Goal: Task Accomplishment & Management: Complete application form

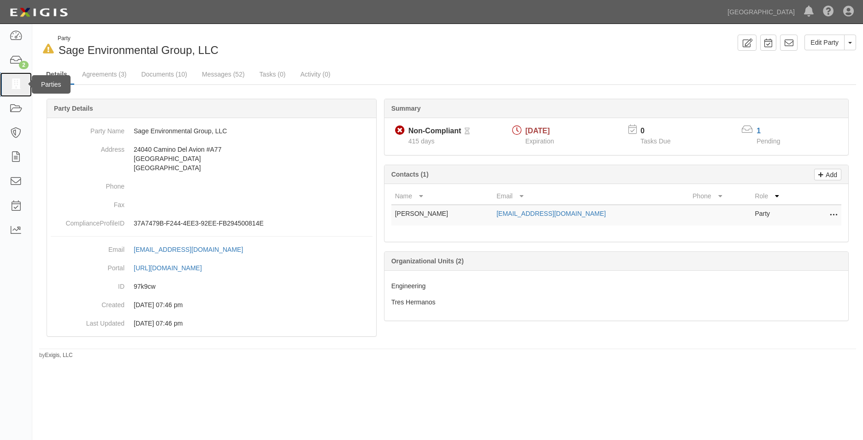
click at [0, 81] on link at bounding box center [16, 84] width 32 height 24
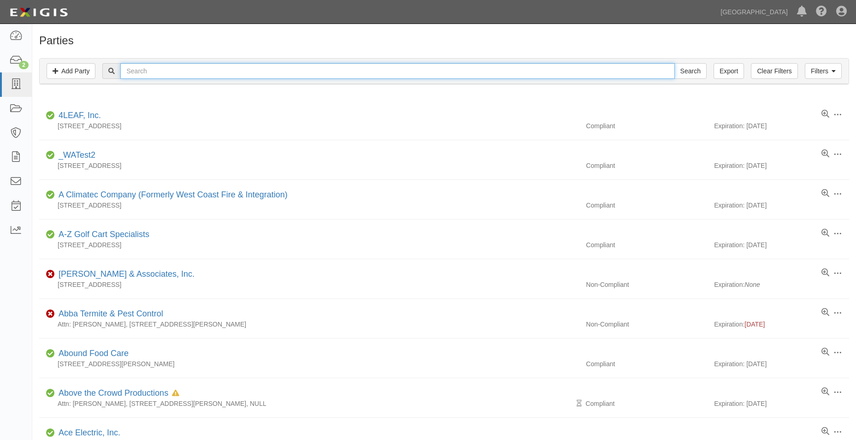
click at [133, 67] on input "text" at bounding box center [397, 71] width 554 height 16
type input "c & c"
click at [675, 63] on input "Search" at bounding box center [691, 71] width 32 height 16
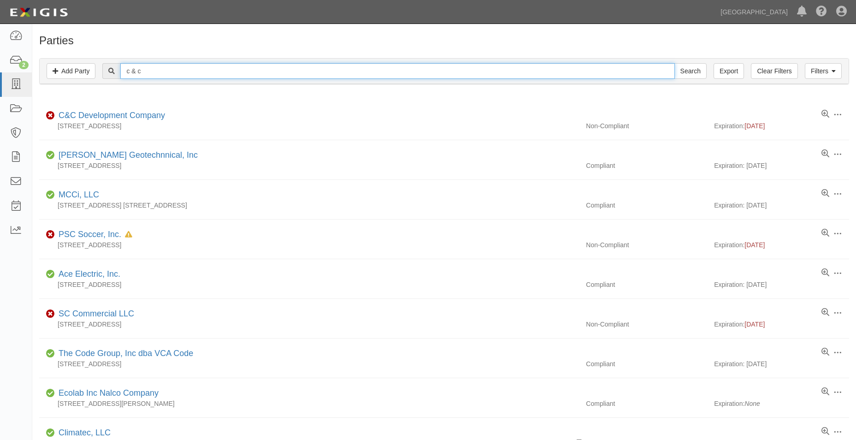
click at [164, 71] on input "c & c" at bounding box center [397, 71] width 554 height 16
type input "c"
click at [675, 63] on input "Search" at bounding box center [691, 71] width 32 height 16
type input "C&"
click at [164, 69] on input "C& C" at bounding box center [397, 71] width 554 height 16
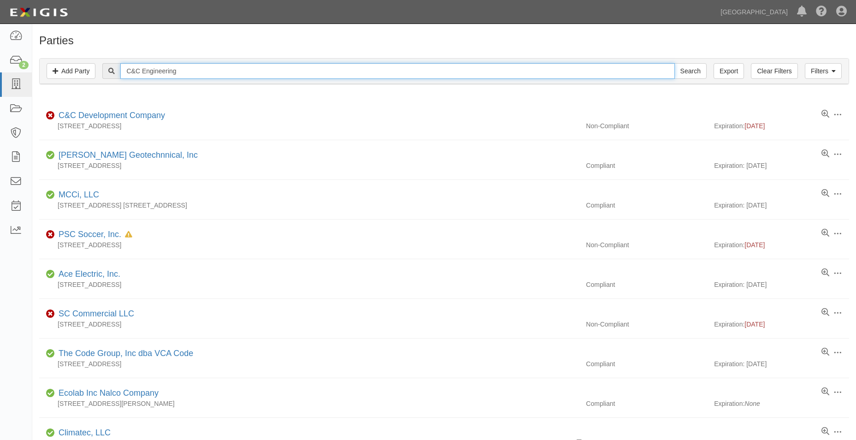
type input "C&C Engineering"
click at [675, 63] on input "Search" at bounding box center [691, 71] width 32 height 16
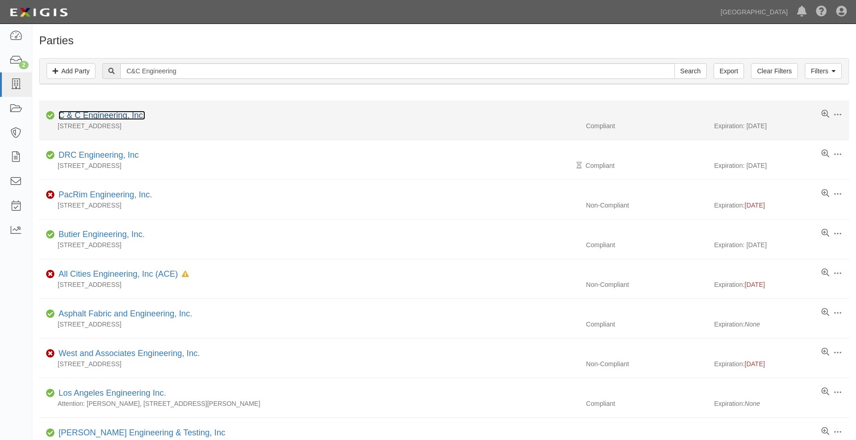
click at [95, 111] on link "C & C Engineering, Inc." at bounding box center [102, 115] width 87 height 9
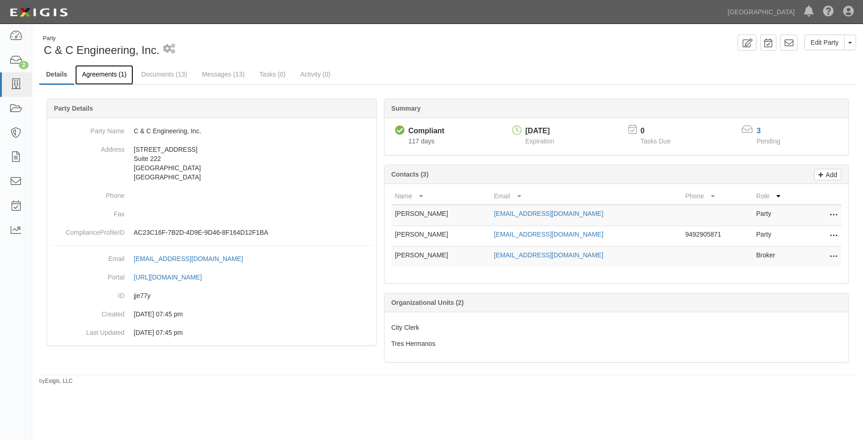
click at [123, 76] on link "Agreements (1)" at bounding box center [104, 75] width 58 height 20
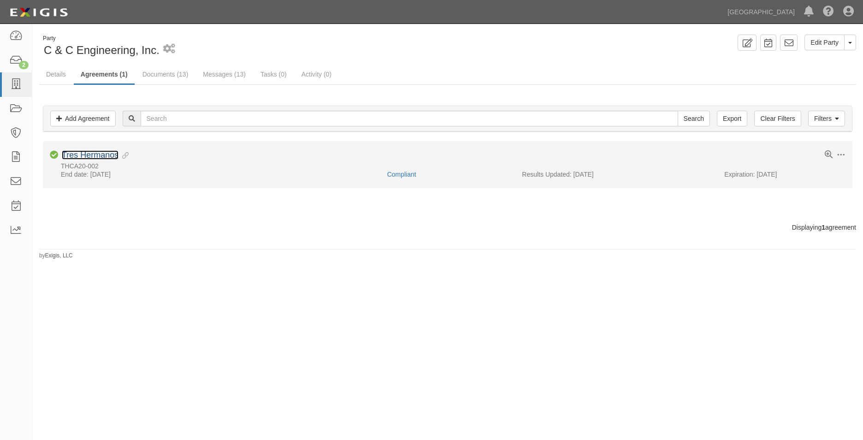
click at [101, 151] on link "Tres Hermanos" at bounding box center [90, 154] width 57 height 9
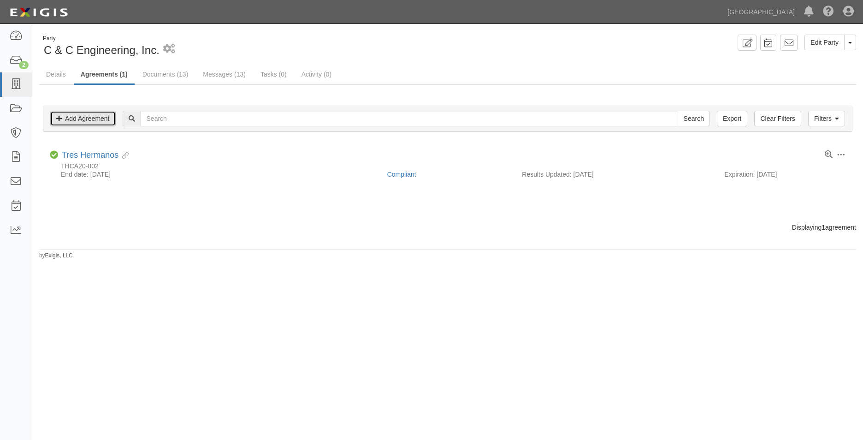
click at [89, 122] on link "Add Agreement" at bounding box center [82, 119] width 65 height 16
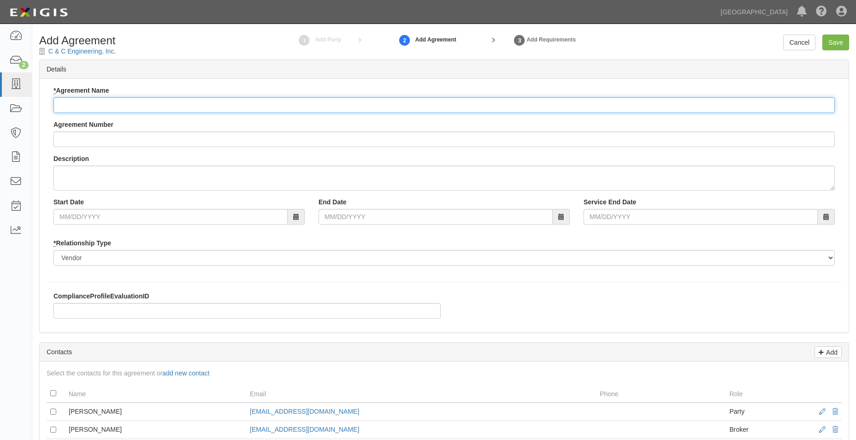
click at [108, 107] on input "* Agreement Name" at bounding box center [444, 105] width 782 height 16
type input "p"
type input "Professional Services Agreement"
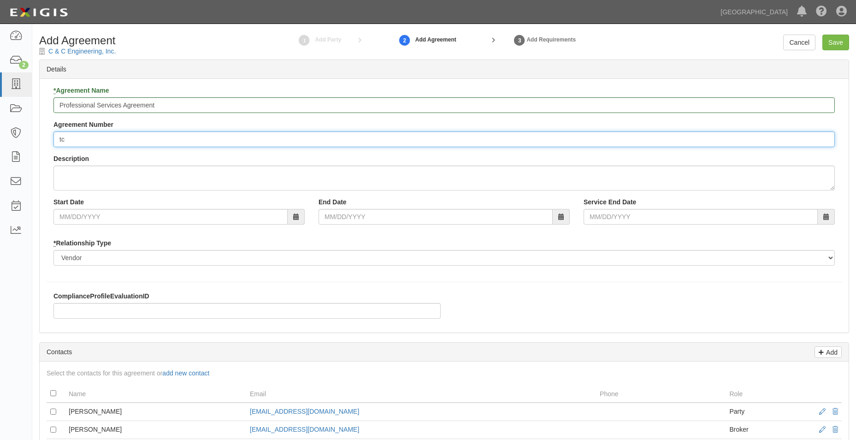
type input "t"
type input "THCA25-002"
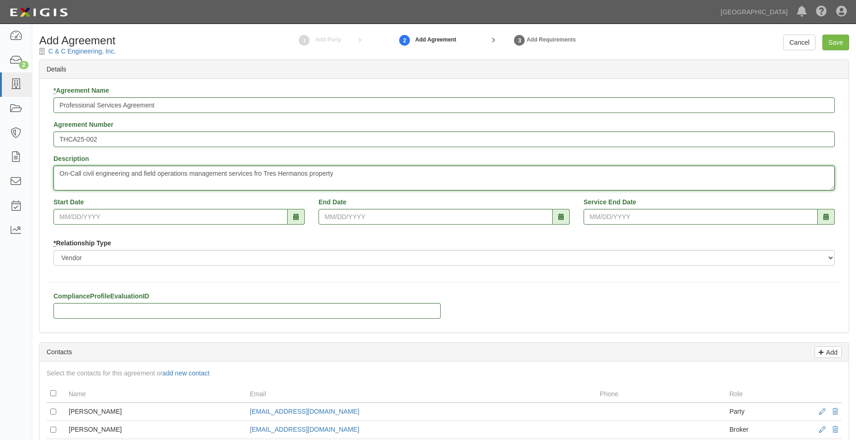
type textarea "On-Call civil engineering and field operations management services fro Tres Her…"
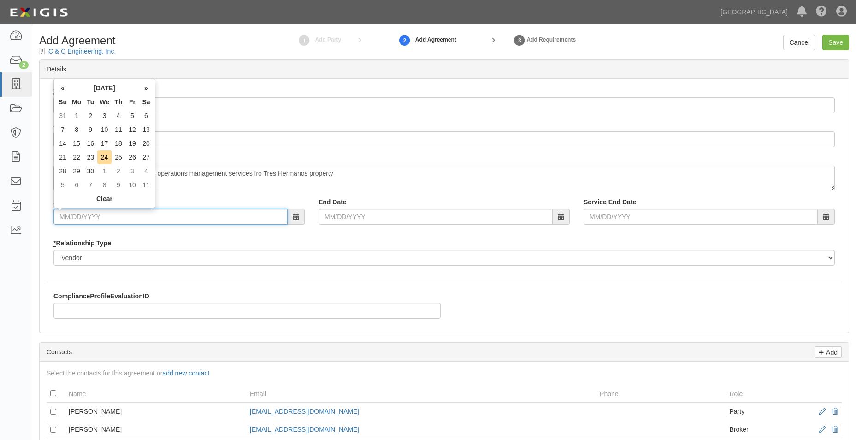
click at [105, 220] on input "Start Date" at bounding box center [170, 217] width 234 height 16
type input "[DATE]"
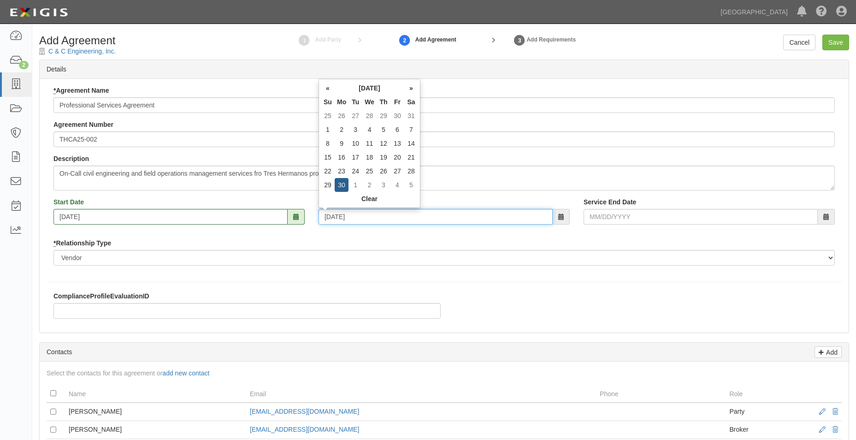
type input "09/30/2030"
click at [86, 342] on div "Add Contacts Select the contacts for this agreement or add new contact Name Ema…" at bounding box center [444, 407] width 810 height 131
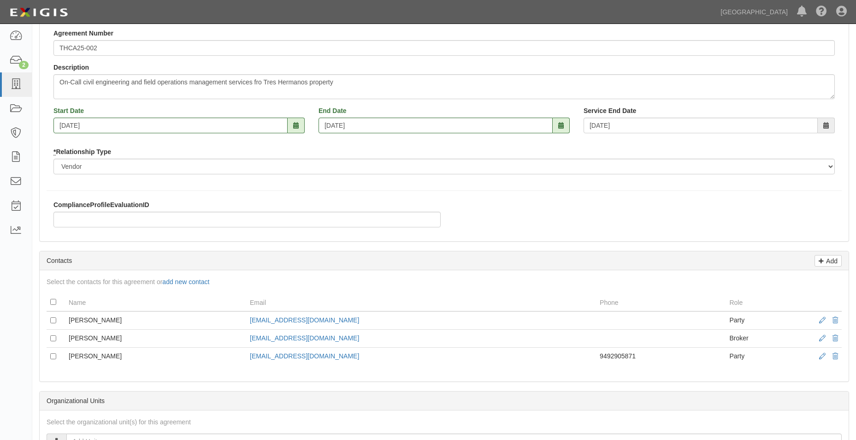
scroll to position [92, 0]
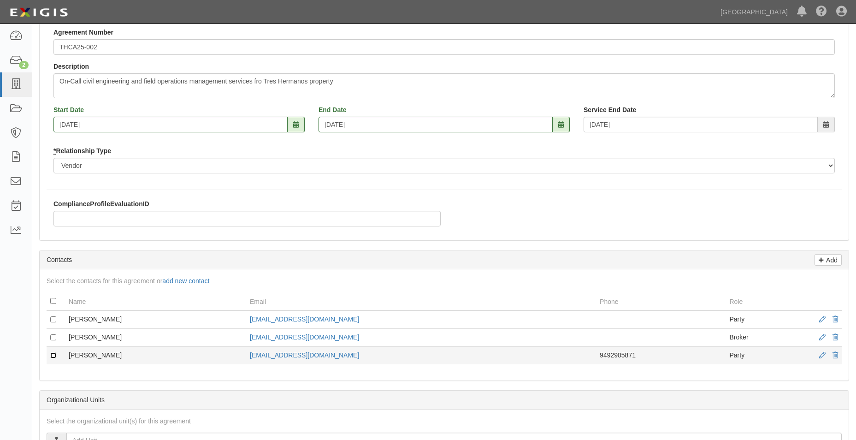
click at [53, 356] on input "checkbox" at bounding box center [53, 355] width 6 height 6
checkbox input "true"
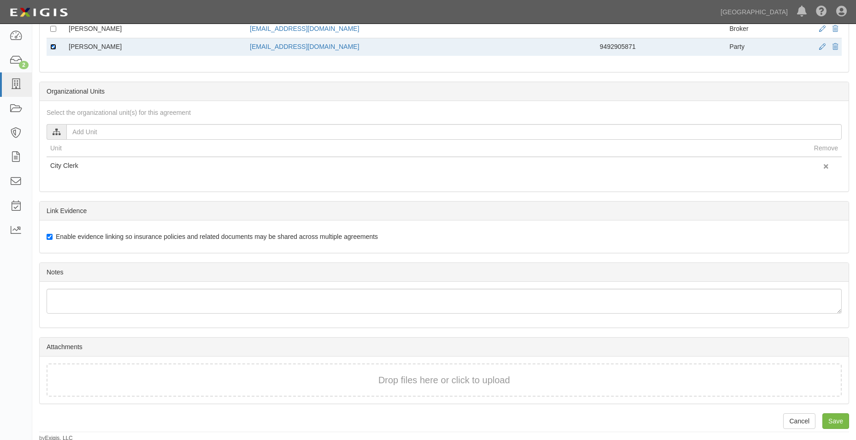
scroll to position [403, 0]
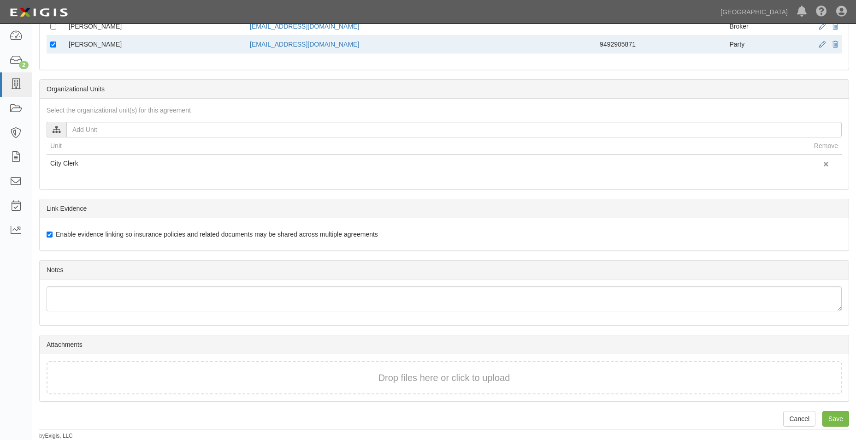
click at [282, 372] on div "Drop files here or click to upload" at bounding box center [444, 377] width 775 height 13
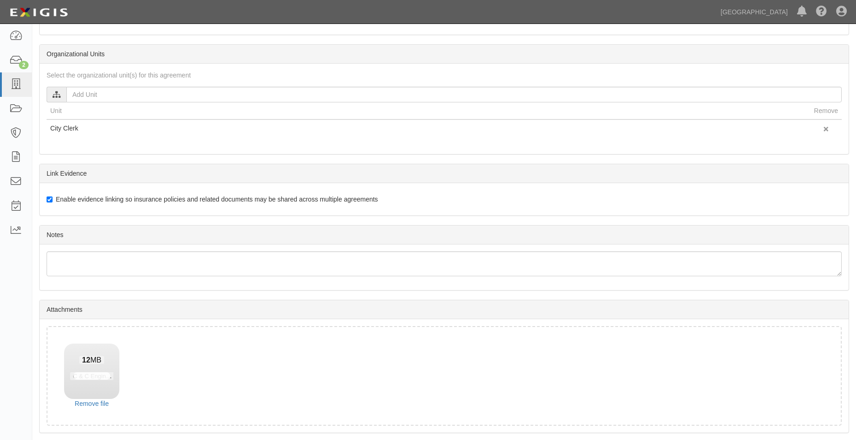
scroll to position [469, 0]
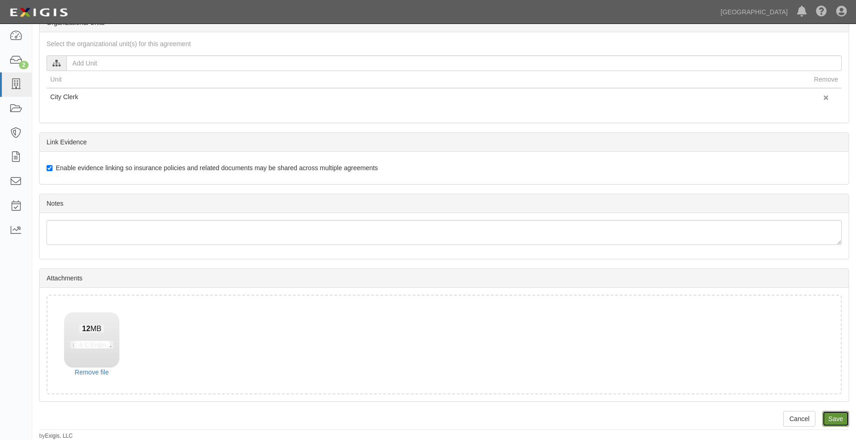
click at [828, 418] on input "Save" at bounding box center [836, 419] width 27 height 16
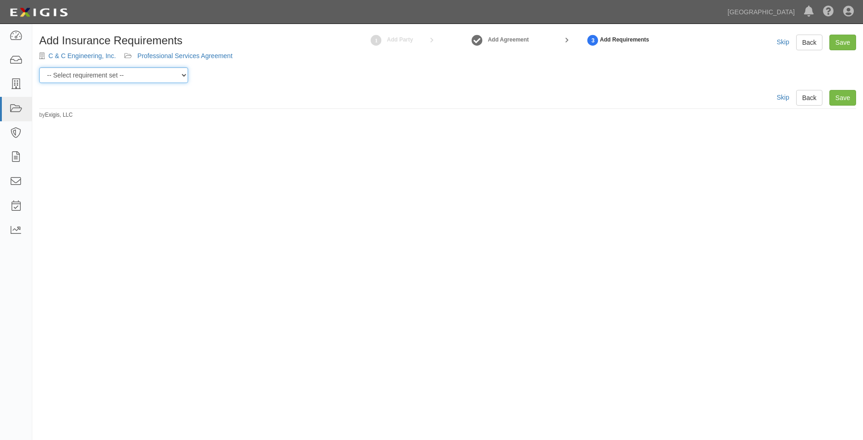
click at [168, 82] on select "-- Select requirement set -- 0-0-0-.03 Prof. Liability 0-0-0-1 CYB 0-1-0-0-1 E&…" at bounding box center [113, 75] width 149 height 16
select select "54300"
click at [39, 67] on select "-- Select requirement set -- 0-0-0-.03 Prof. Liability 0-0-0-1 CYB 0-1-0-0-1 E&…" at bounding box center [113, 75] width 149 height 16
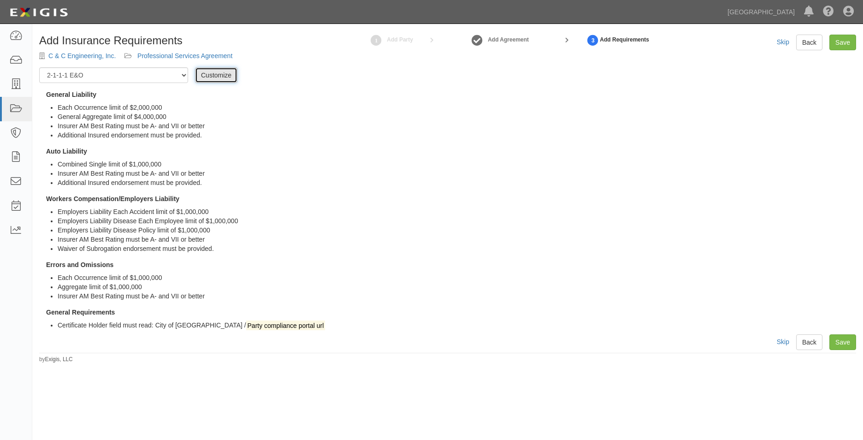
click at [221, 82] on link "Customize" at bounding box center [216, 75] width 42 height 16
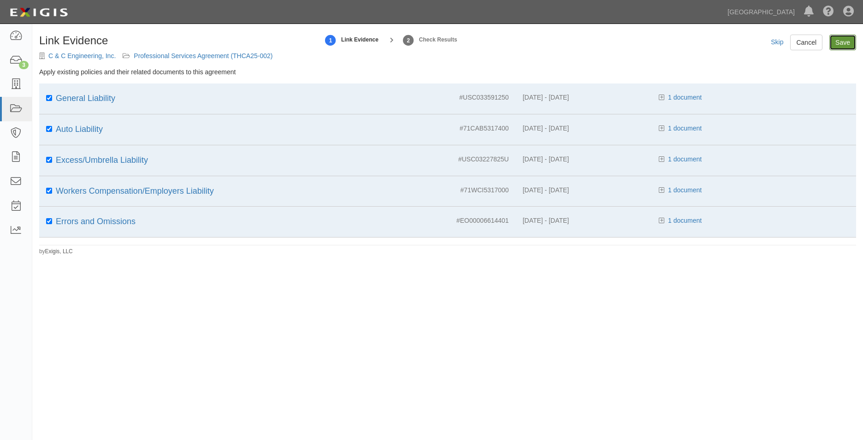
drag, startPoint x: 836, startPoint y: 37, endPoint x: 831, endPoint y: 38, distance: 4.7
click at [836, 37] on input "Save" at bounding box center [843, 43] width 27 height 16
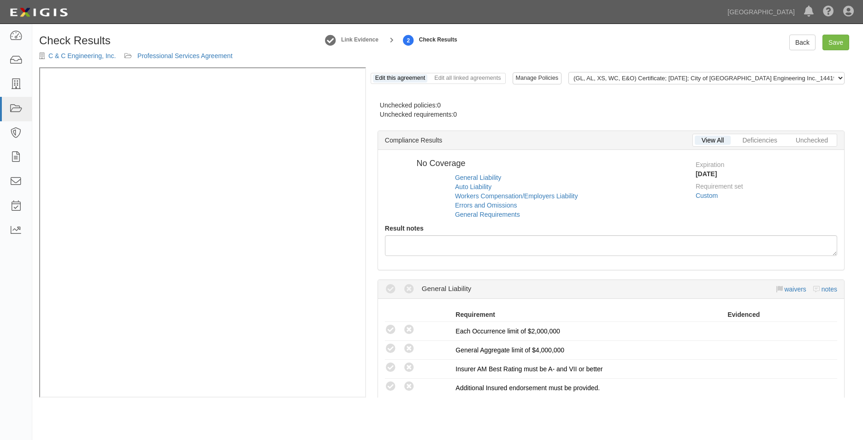
radio input "true"
radio input "false"
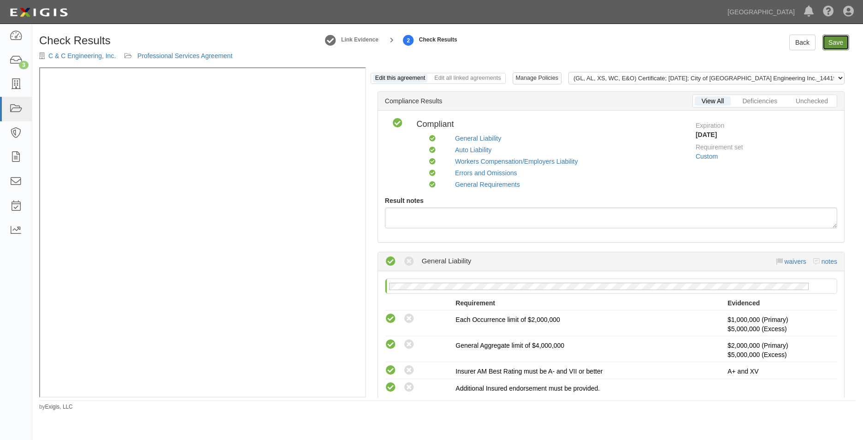
click at [828, 40] on link "Save" at bounding box center [836, 43] width 27 height 16
radio input "true"
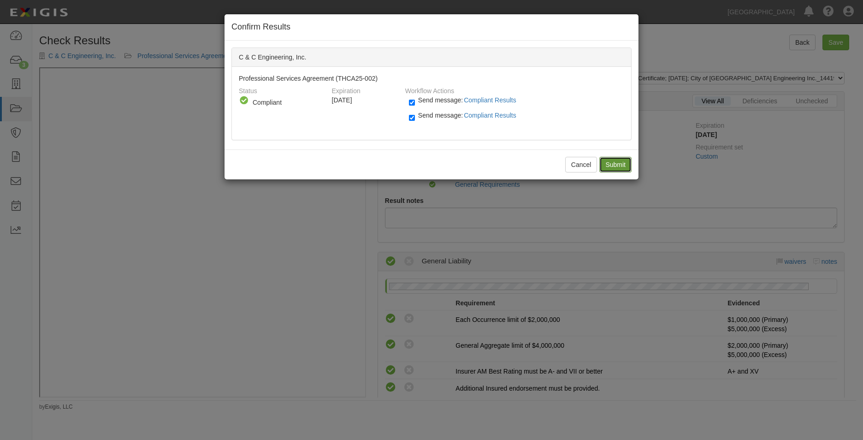
click at [619, 164] on input "Submit" at bounding box center [615, 165] width 32 height 16
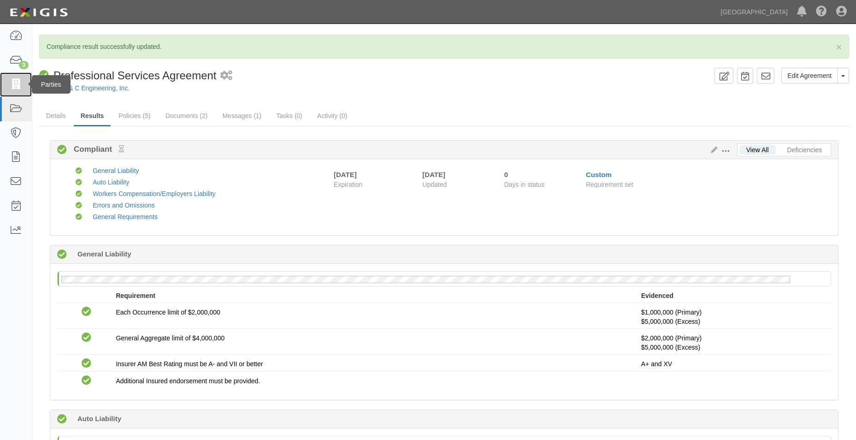
click at [21, 78] on link at bounding box center [16, 84] width 32 height 24
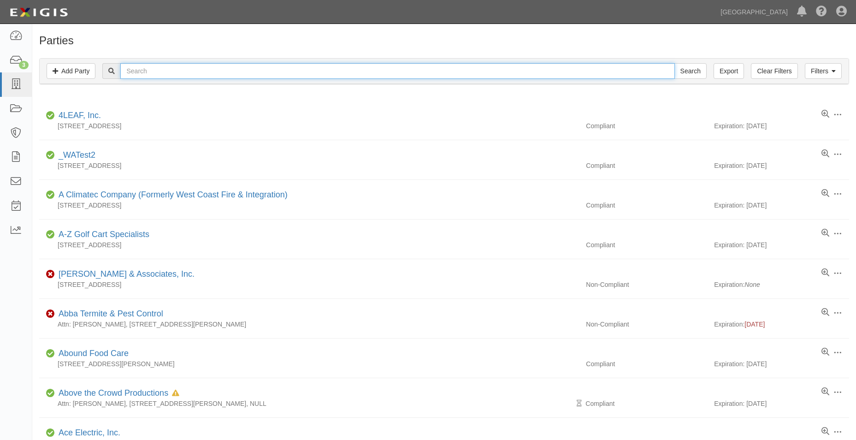
click at [164, 65] on input "text" at bounding box center [397, 71] width 554 height 16
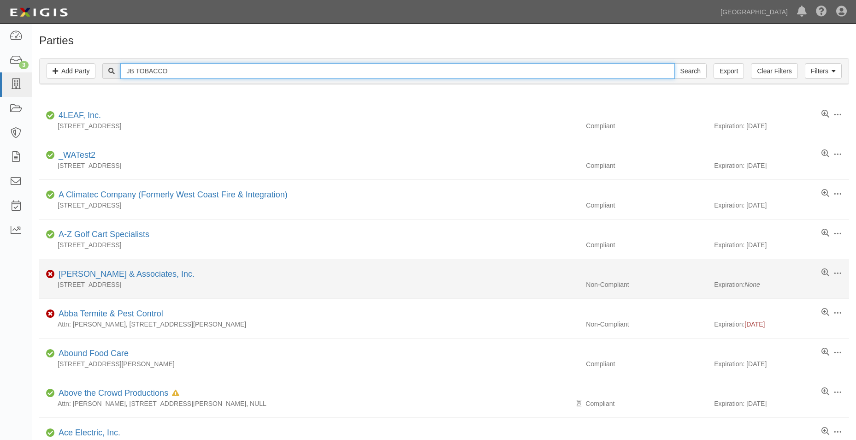
type input "JB TOBACCO"
click at [675, 63] on input "Search" at bounding box center [691, 71] width 32 height 16
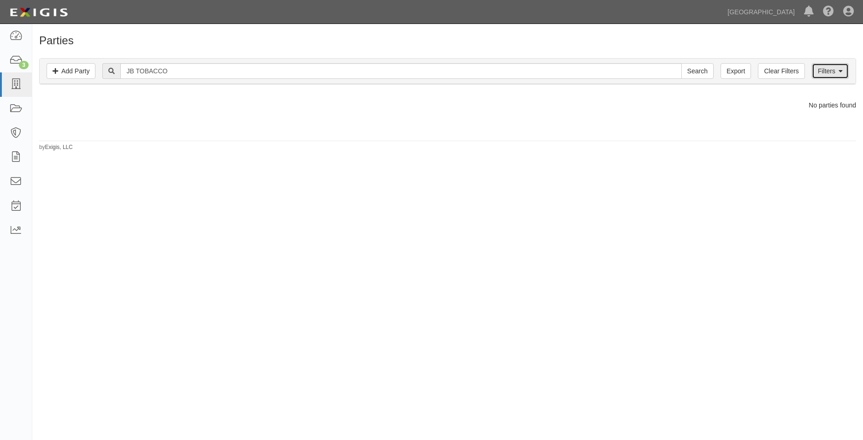
click at [835, 63] on link "Filters" at bounding box center [830, 71] width 37 height 16
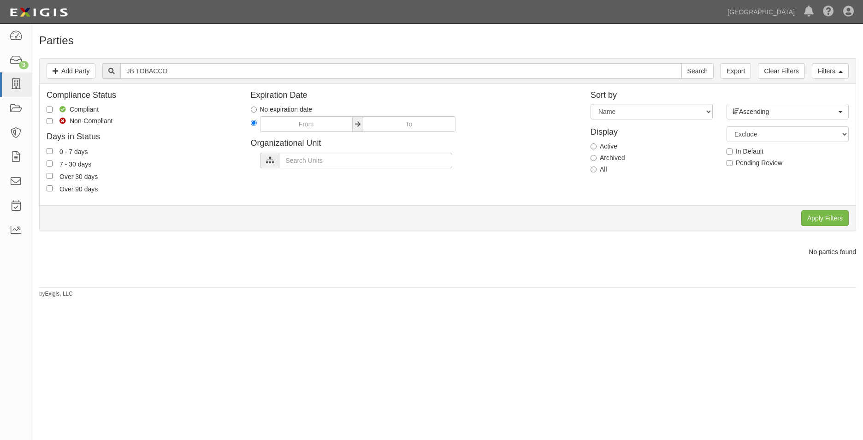
click at [592, 173] on label "All" at bounding box center [599, 169] width 17 height 9
click at [592, 172] on input "All" at bounding box center [594, 169] width 6 height 6
radio input "true"
click at [839, 223] on input "Apply Filters" at bounding box center [824, 218] width 47 height 16
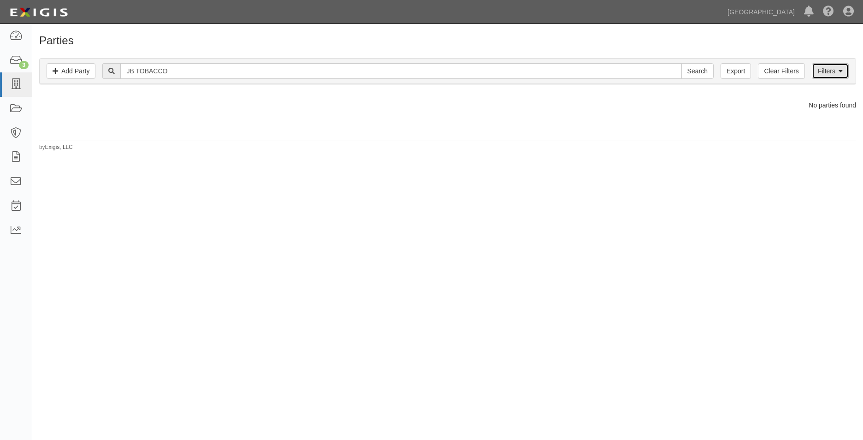
click at [838, 65] on link "Filters" at bounding box center [830, 71] width 37 height 16
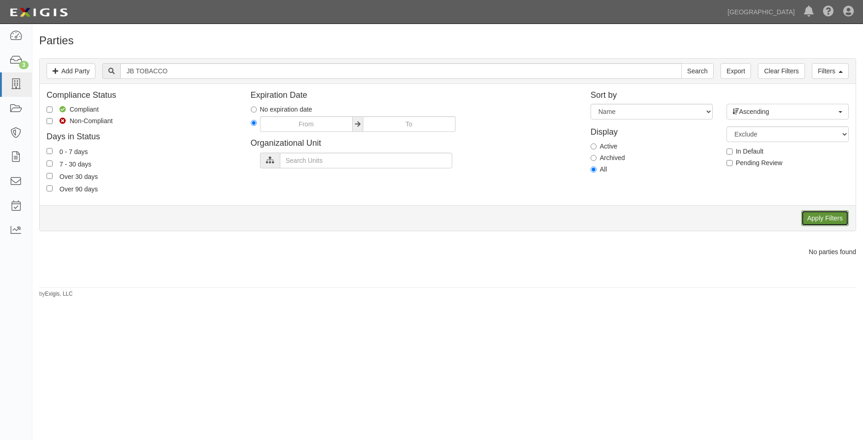
click at [833, 214] on input "Apply Filters" at bounding box center [824, 218] width 47 height 16
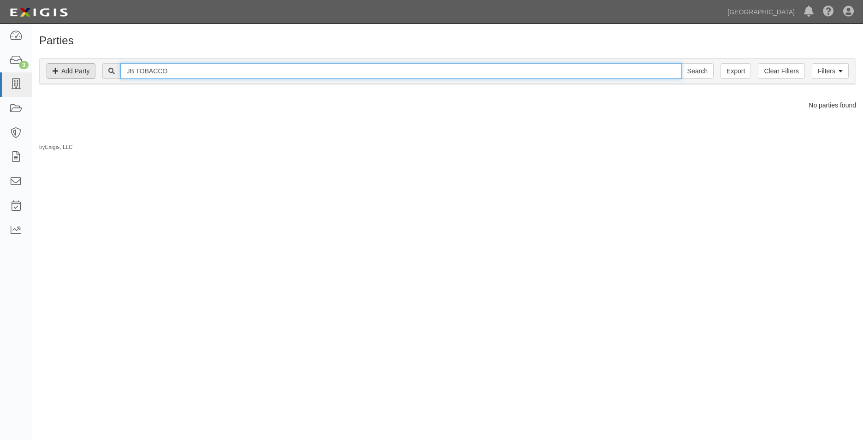
drag, startPoint x: 204, startPoint y: 67, endPoint x: 80, endPoint y: 71, distance: 124.6
click at [48, 65] on div "Filters Add Party Clear Filters Export JB TOBACCO Search Filters" at bounding box center [448, 71] width 816 height 25
type input "R"
type input "PRIME CAR WASH"
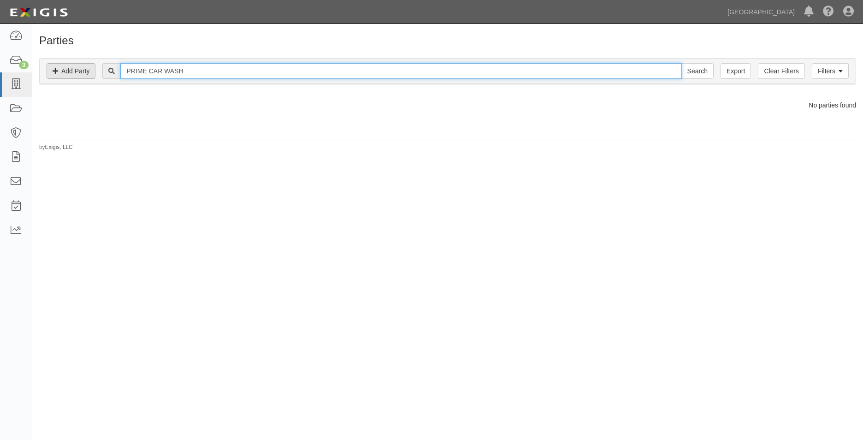
click at [682, 63] on input "Search" at bounding box center [698, 71] width 32 height 16
click at [825, 72] on link "Filters" at bounding box center [830, 71] width 37 height 16
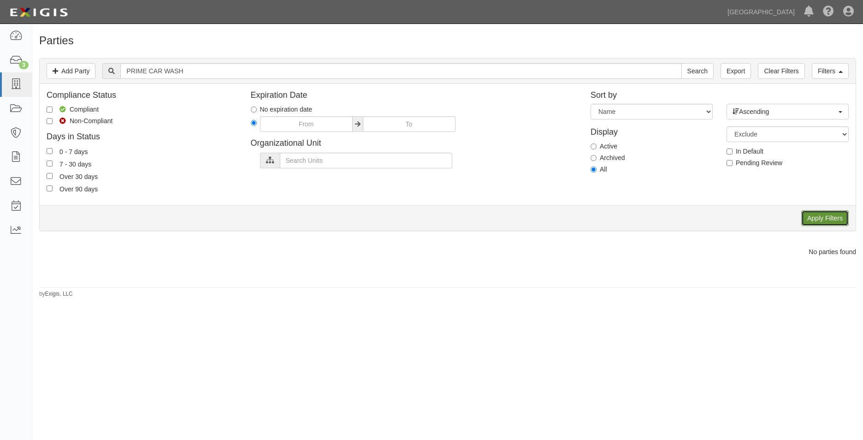
click at [834, 225] on input "Apply Filters" at bounding box center [824, 218] width 47 height 16
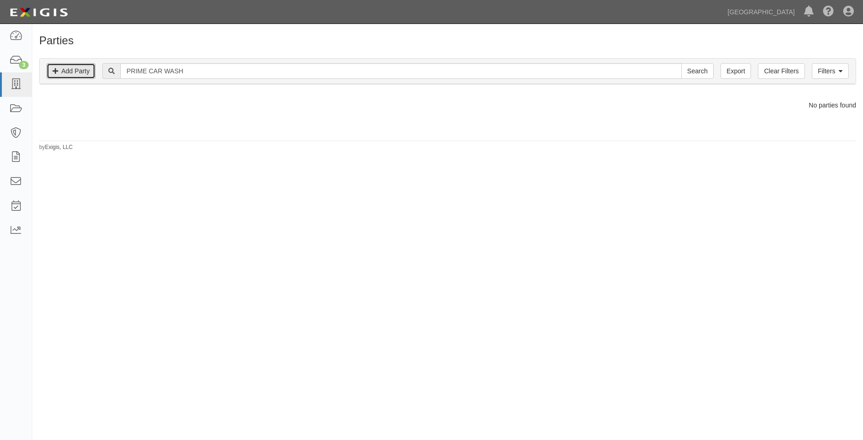
drag, startPoint x: 58, startPoint y: 72, endPoint x: 142, endPoint y: 89, distance: 86.6
click at [58, 71] on icon at bounding box center [56, 71] width 6 height 6
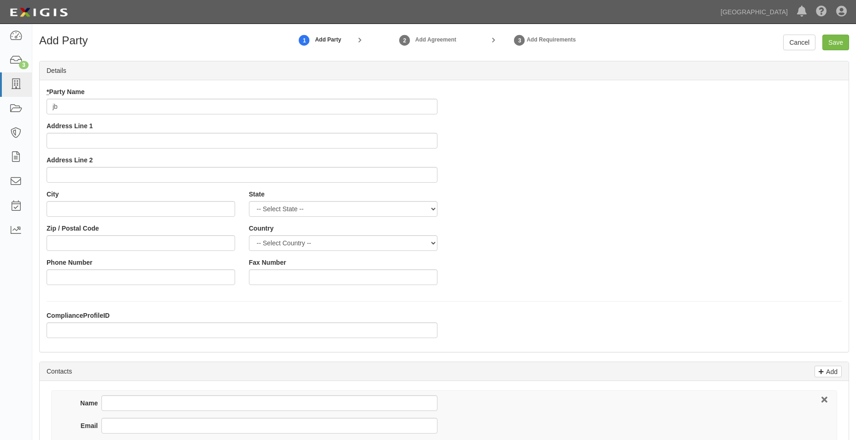
type input "j"
type input "JB Tobacco LLC"
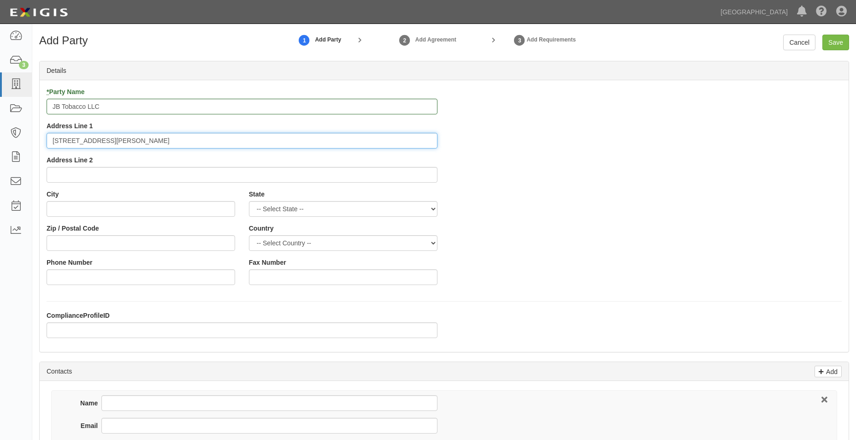
type input "[STREET_ADDRESS][PERSON_NAME]"
type input "San Dimas"
select select "CA"
type input "91773"
select select "US"
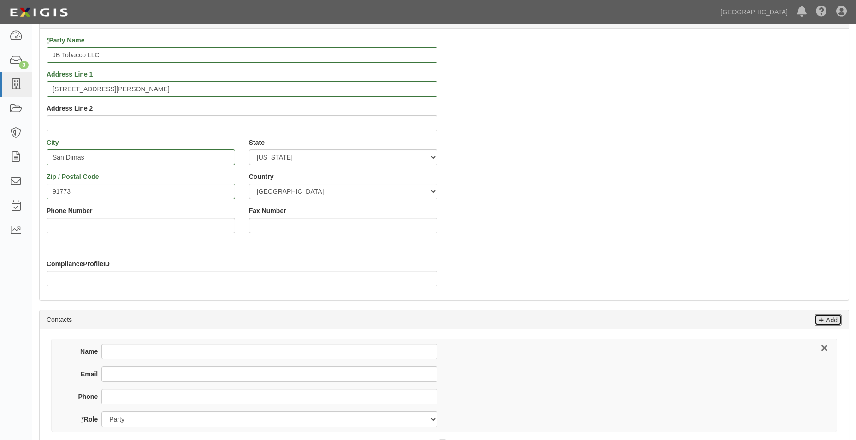
scroll to position [138, 0]
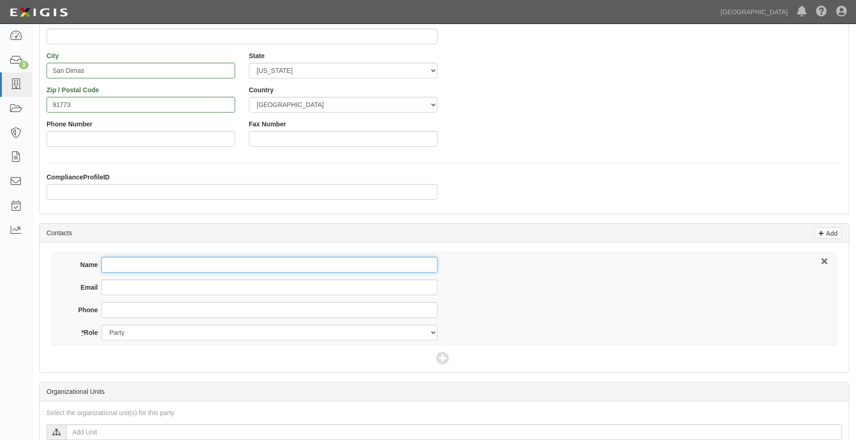
click at [216, 269] on input "Name" at bounding box center [269, 265] width 336 height 16
type input "[PERSON_NAME]"
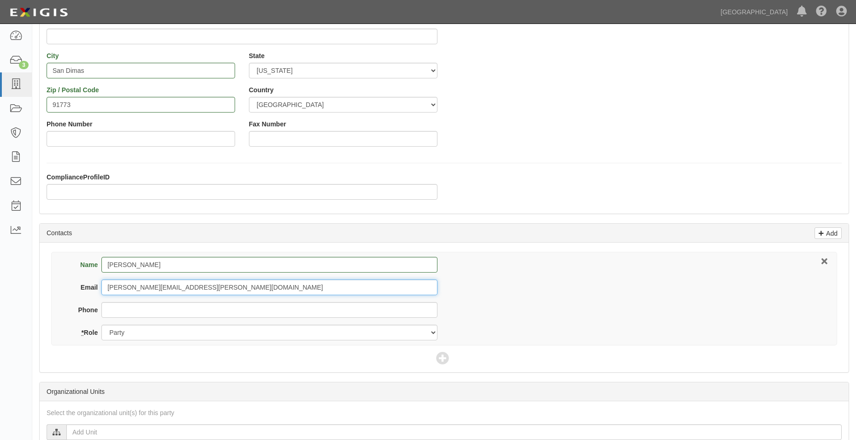
type input "[PERSON_NAME][EMAIL_ADDRESS][PERSON_NAME][DOMAIN_NAME]"
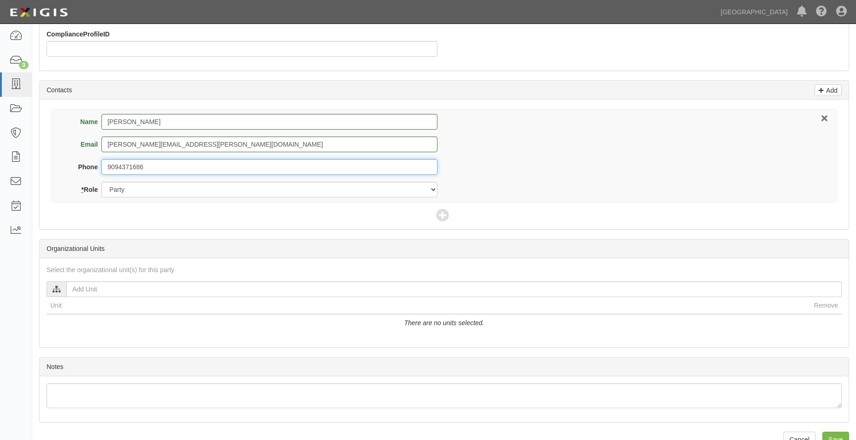
scroll to position [302, 0]
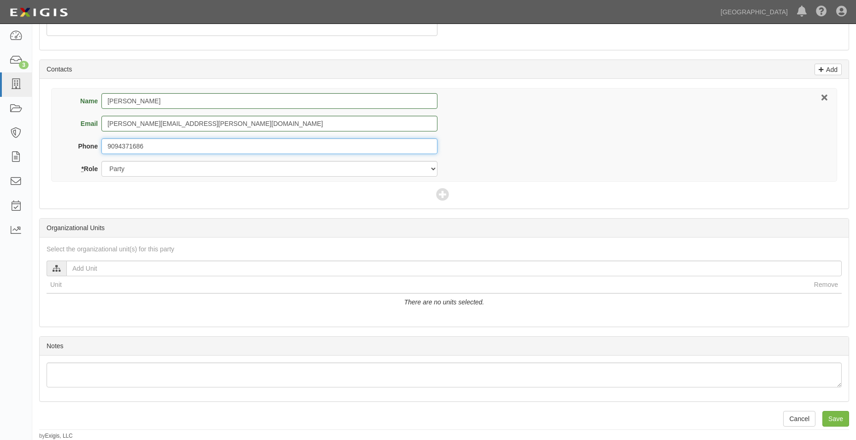
type input "9094371686"
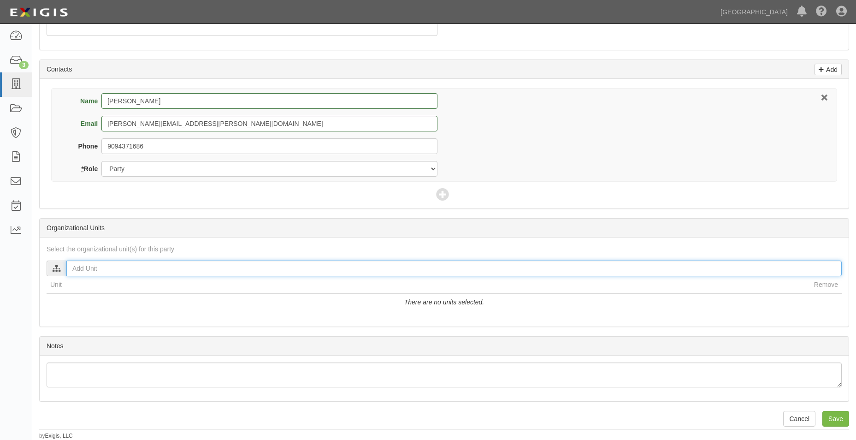
click at [242, 266] on input "text" at bounding box center [454, 269] width 776 height 16
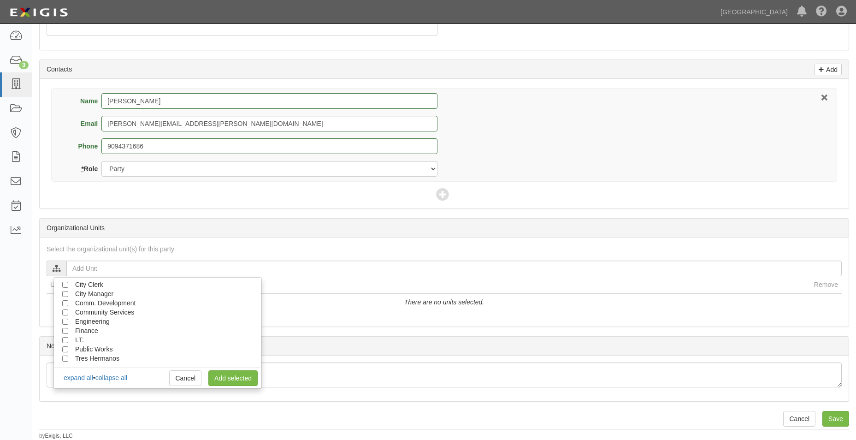
click at [90, 285] on span "City Clerk" at bounding box center [89, 284] width 28 height 7
drag, startPoint x: 65, startPoint y: 285, endPoint x: 81, endPoint y: 292, distance: 17.0
click at [65, 285] on input "City Clerk" at bounding box center [65, 285] width 6 height 6
checkbox input "true"
click at [254, 380] on link "Add selected" at bounding box center [232, 378] width 49 height 16
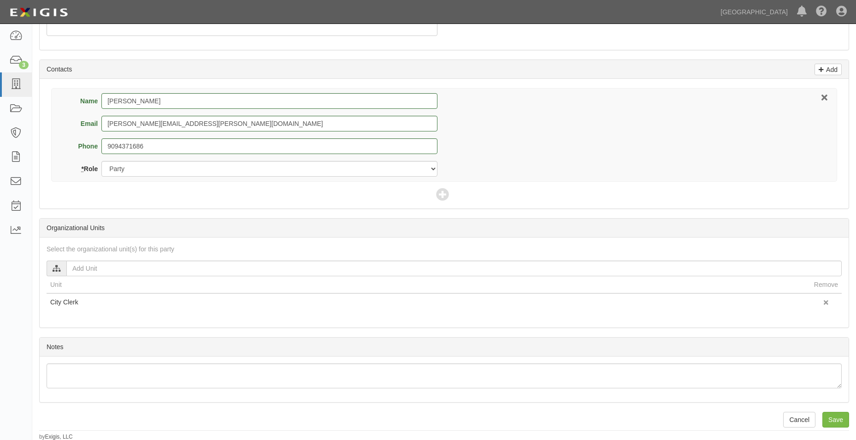
scroll to position [303, 0]
click at [832, 415] on input "Save" at bounding box center [836, 419] width 27 height 16
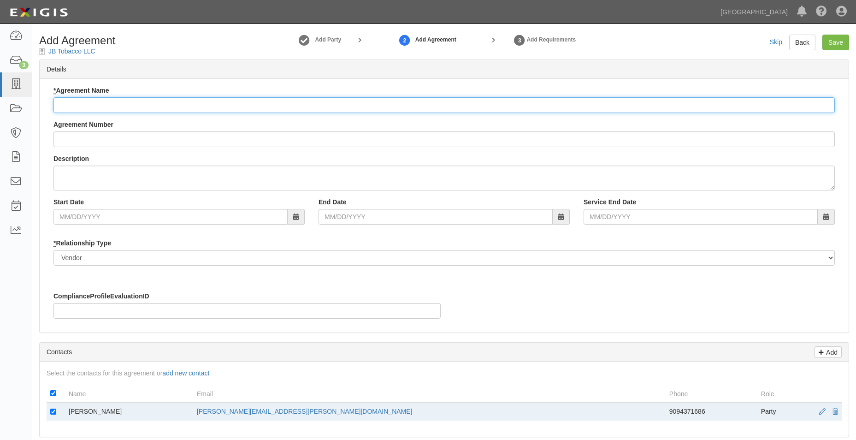
click at [374, 107] on input "* Agreement Name" at bounding box center [444, 105] width 782 height 16
type input "Purchase & Sale of Real Property"
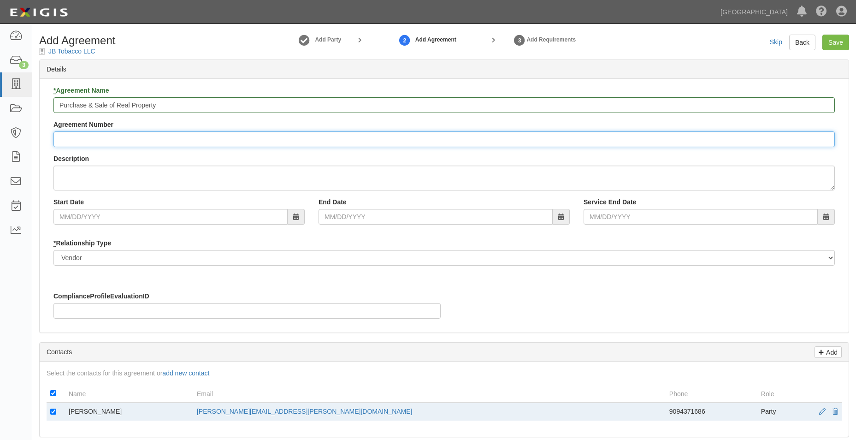
type input "A"
type input "A2025-182"
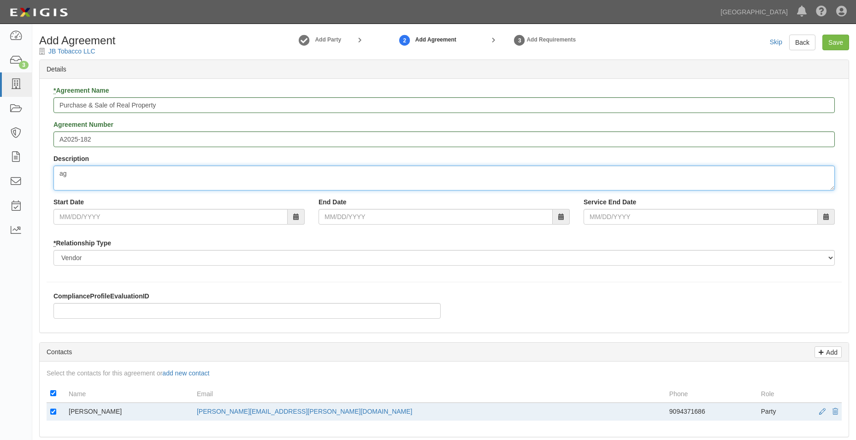
type textarea "a"
type textarea "Agreement for purchase and sale of real property (consising of excess right of …"
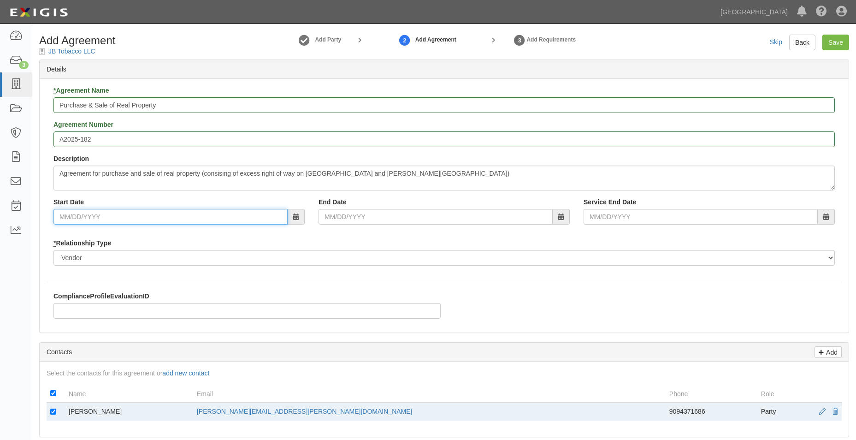
click at [226, 216] on input "Start Date" at bounding box center [170, 217] width 234 height 16
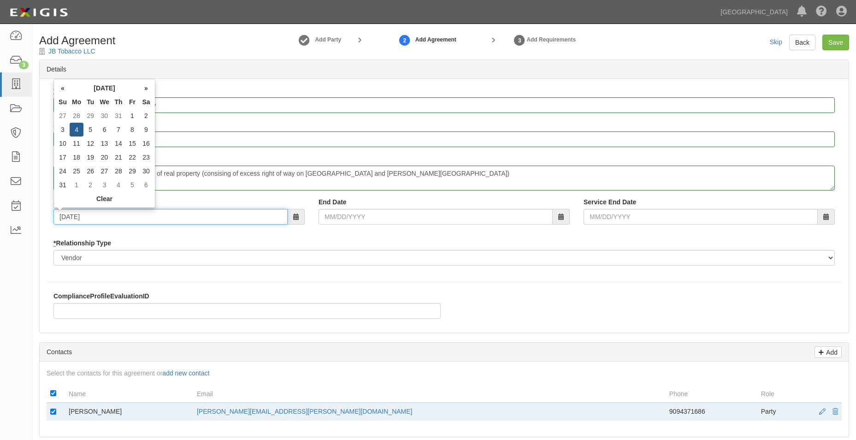
type input "08/04/2025"
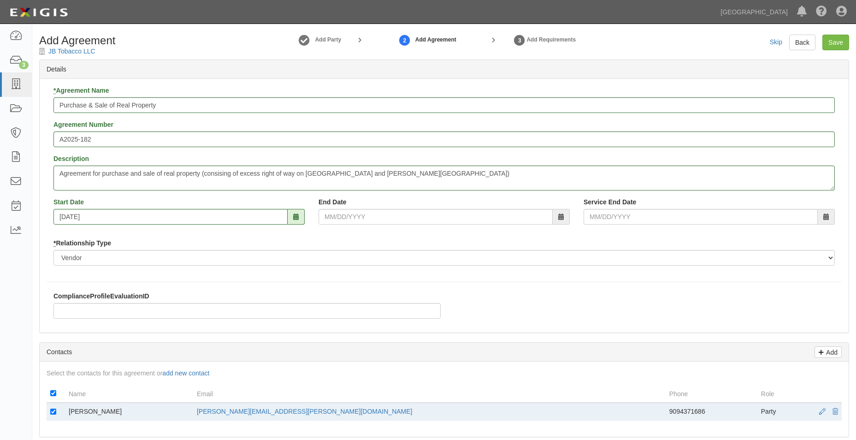
click at [682, 269] on div "* Agreement Name Purchase & Sale of Real Property Agreement Number A2025-182 De…" at bounding box center [444, 179] width 795 height 187
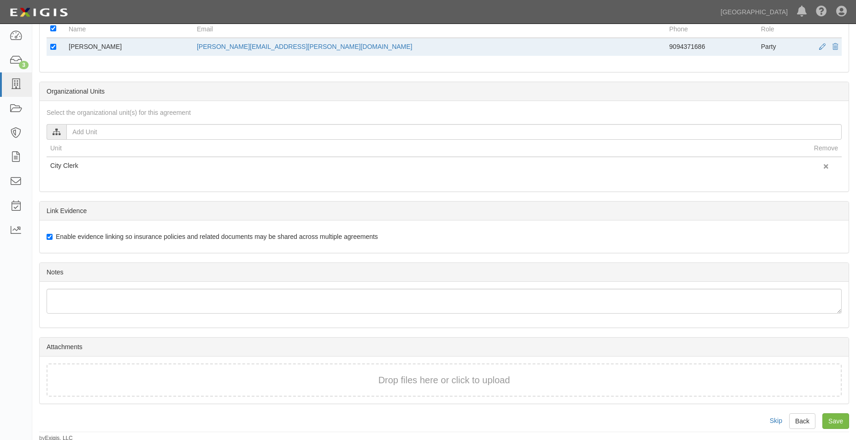
scroll to position [367, 0]
click at [305, 371] on div "Drop files here or click to upload" at bounding box center [444, 377] width 775 height 13
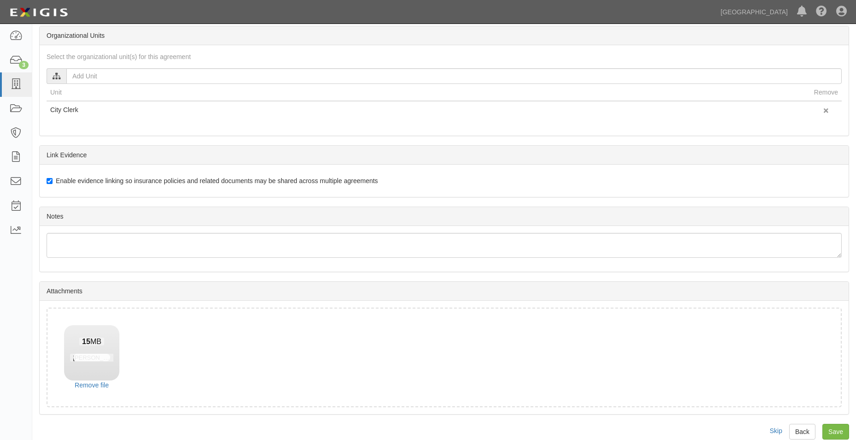
scroll to position [433, 0]
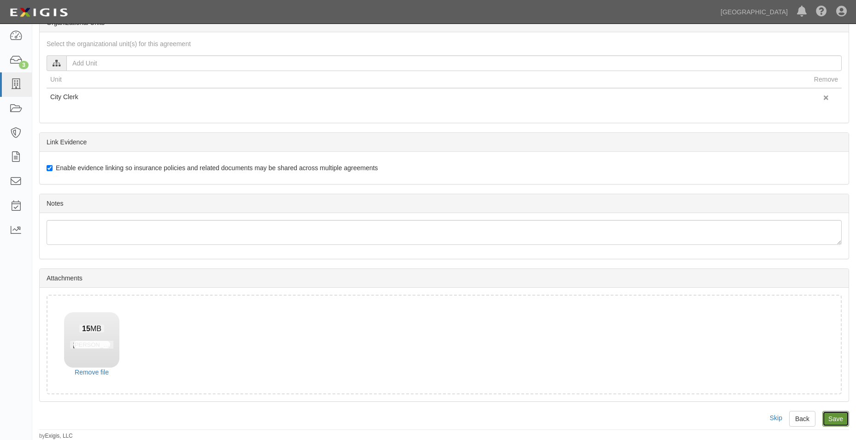
click at [831, 413] on input "Save" at bounding box center [836, 419] width 27 height 16
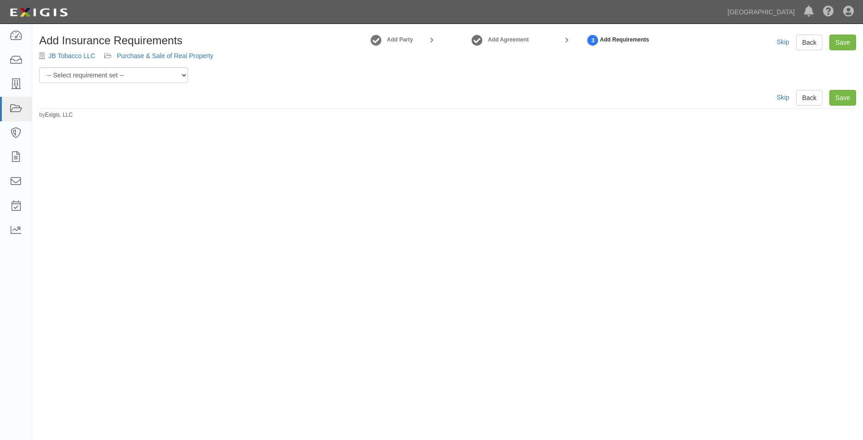
click at [155, 87] on div "Add Insurance Requirements JB Tobacco LLC Purchase & Sale of Real Property Add …" at bounding box center [447, 77] width 831 height 84
click at [155, 77] on select "-- Select requirement set -- 0-0-0-.03 Prof. Liability 0-0-0-1 CYB 0-1-0-0-1 E&…" at bounding box center [113, 75] width 149 height 16
click at [126, 78] on select "-- Select requirement set -- 0-0-0-.03 Prof. Liability 0-0-0-1 CYB 0-1-0-0-1 E&…" at bounding box center [113, 75] width 149 height 16
select select "54324"
click at [39, 67] on select "-- Select requirement set -- 0-0-0-.03 Prof. Liability 0-0-0-1 CYB 0-1-0-0-1 E&…" at bounding box center [113, 75] width 149 height 16
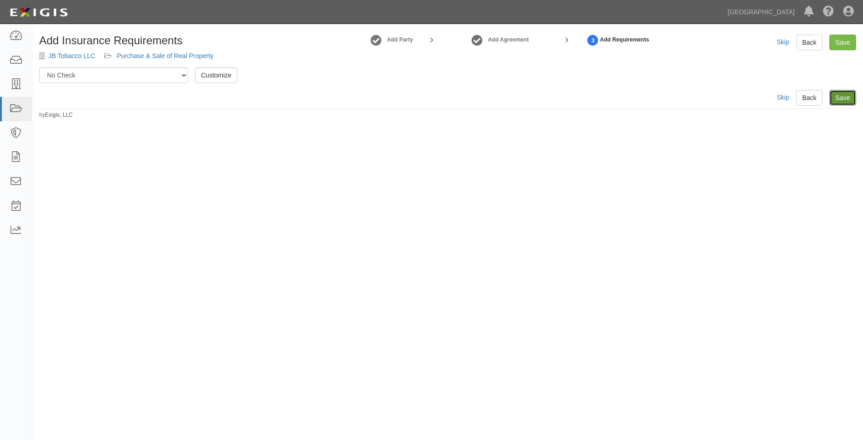
click at [849, 99] on link "Save" at bounding box center [843, 98] width 27 height 16
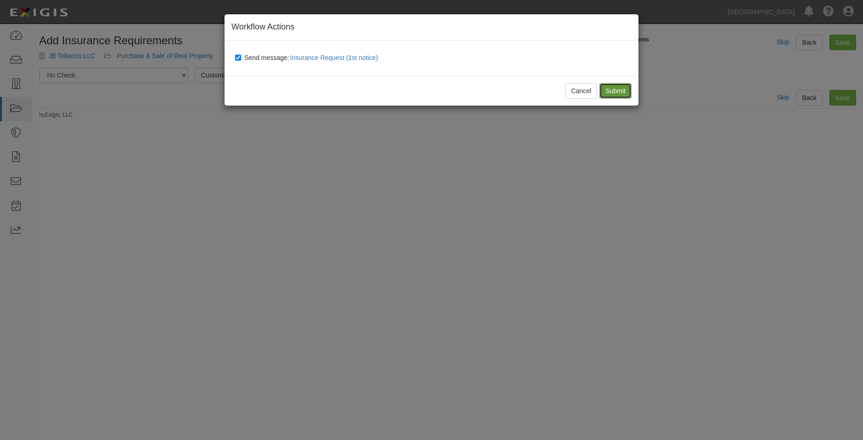
click at [610, 87] on input "Submit" at bounding box center [615, 91] width 32 height 16
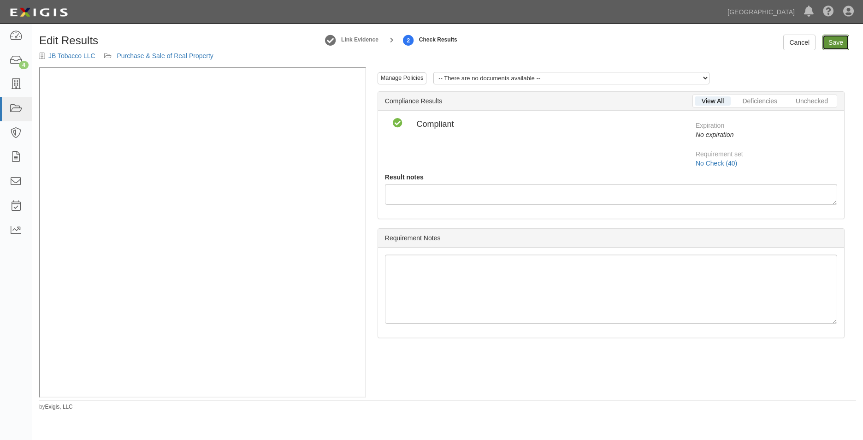
click at [831, 42] on link "Save" at bounding box center [836, 43] width 27 height 16
radio input "true"
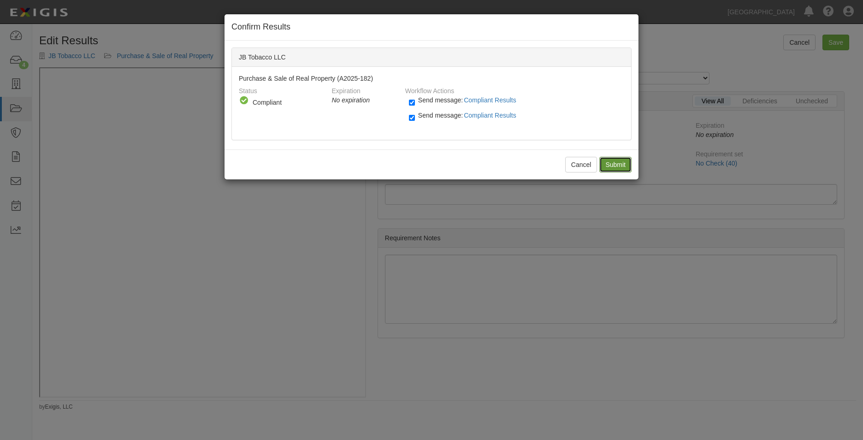
click at [626, 162] on input "Submit" at bounding box center [615, 165] width 32 height 16
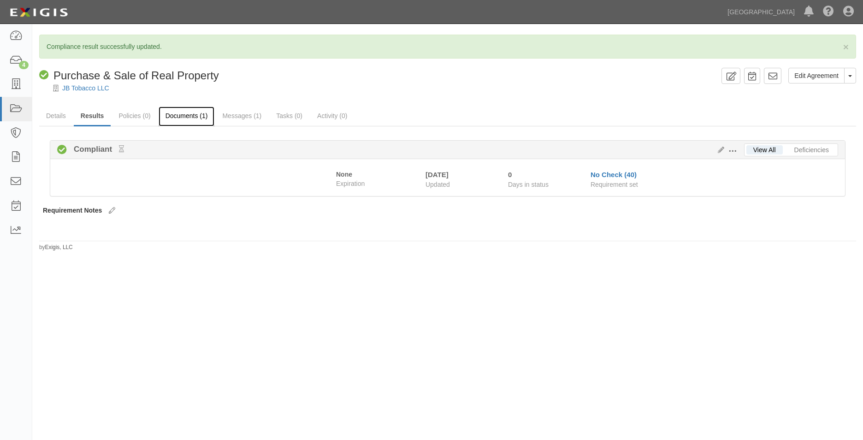
click at [190, 117] on link "Documents (1)" at bounding box center [187, 117] width 56 height 20
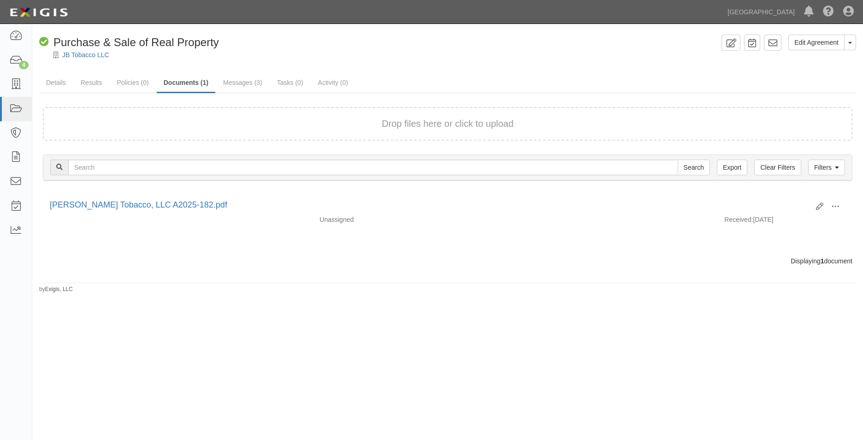
click at [651, 11] on div "Dashboard 4 Inbox Parties Agreements Coverages Documents Messages Tasks Reports…" at bounding box center [431, 12] width 849 height 24
click at [91, 54] on link "JB Tobacco LLC" at bounding box center [85, 54] width 47 height 7
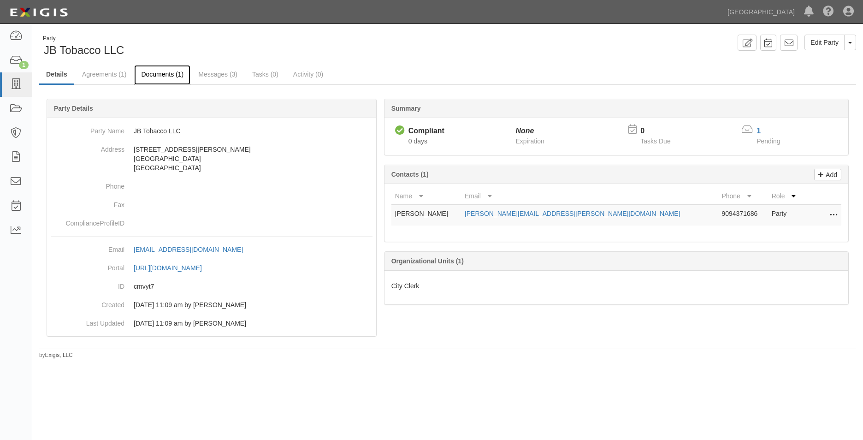
click at [147, 72] on link "Documents (1)" at bounding box center [162, 75] width 56 height 20
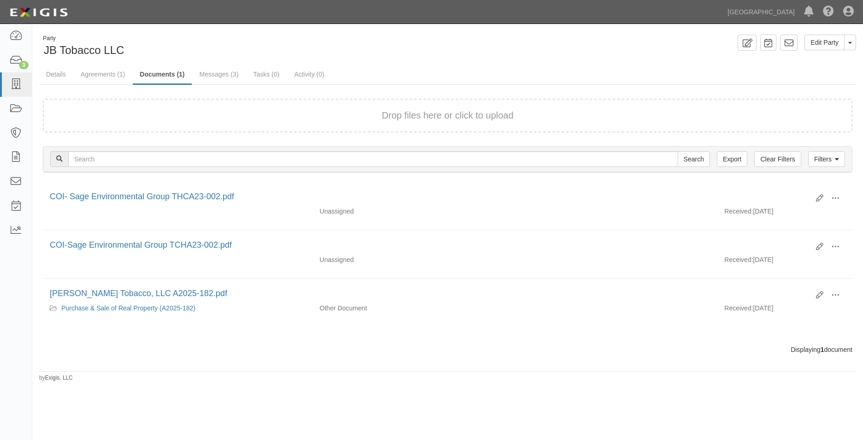
click at [544, 33] on div "Party JB Tobacco LLC Edit Party Toggle Party Dropdown View Audit Trail Archive …" at bounding box center [447, 205] width 831 height 354
click at [21, 86] on icon at bounding box center [15, 84] width 13 height 11
